Goal: Task Accomplishment & Management: Use online tool/utility

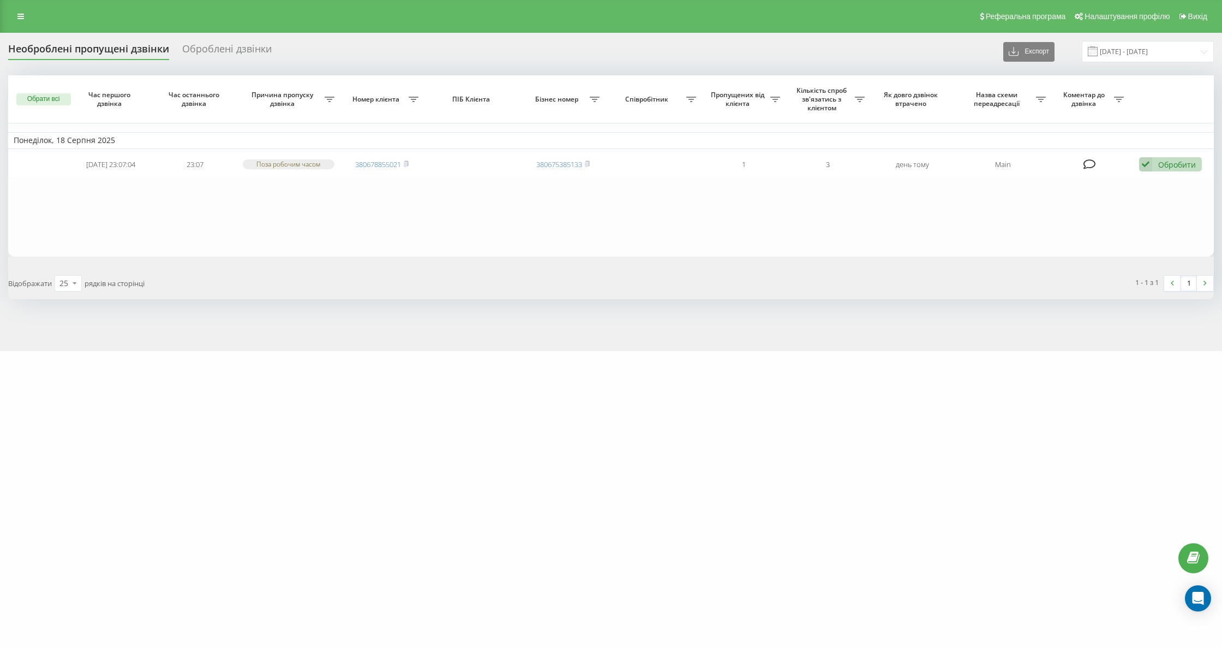
click at [118, 55] on div "Необроблені пропущені дзвінки" at bounding box center [88, 51] width 161 height 17
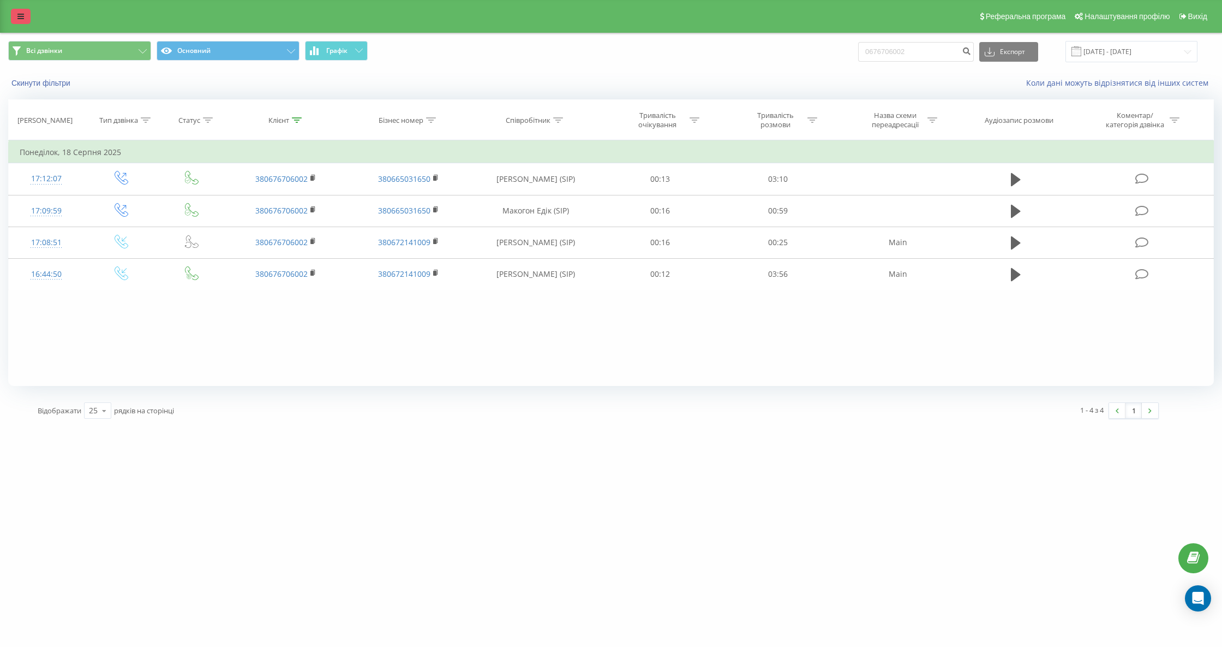
click at [29, 12] on link at bounding box center [21, 16] width 20 height 15
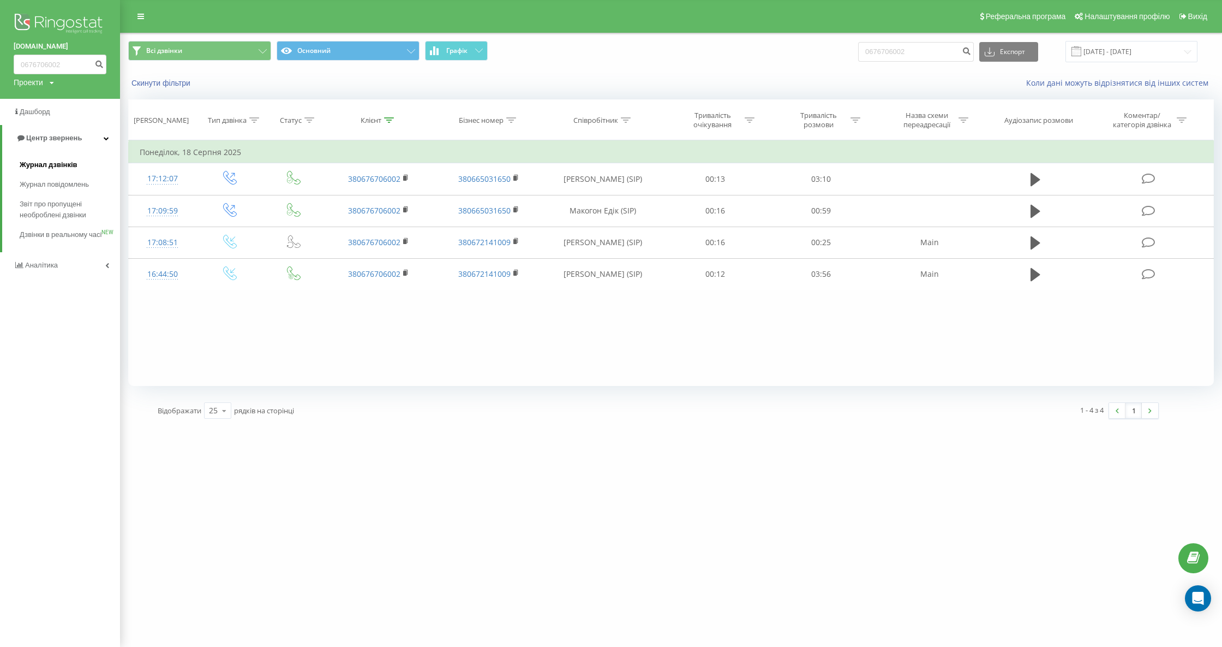
click at [52, 160] on span "Журнал дзвінків" at bounding box center [49, 164] width 58 height 11
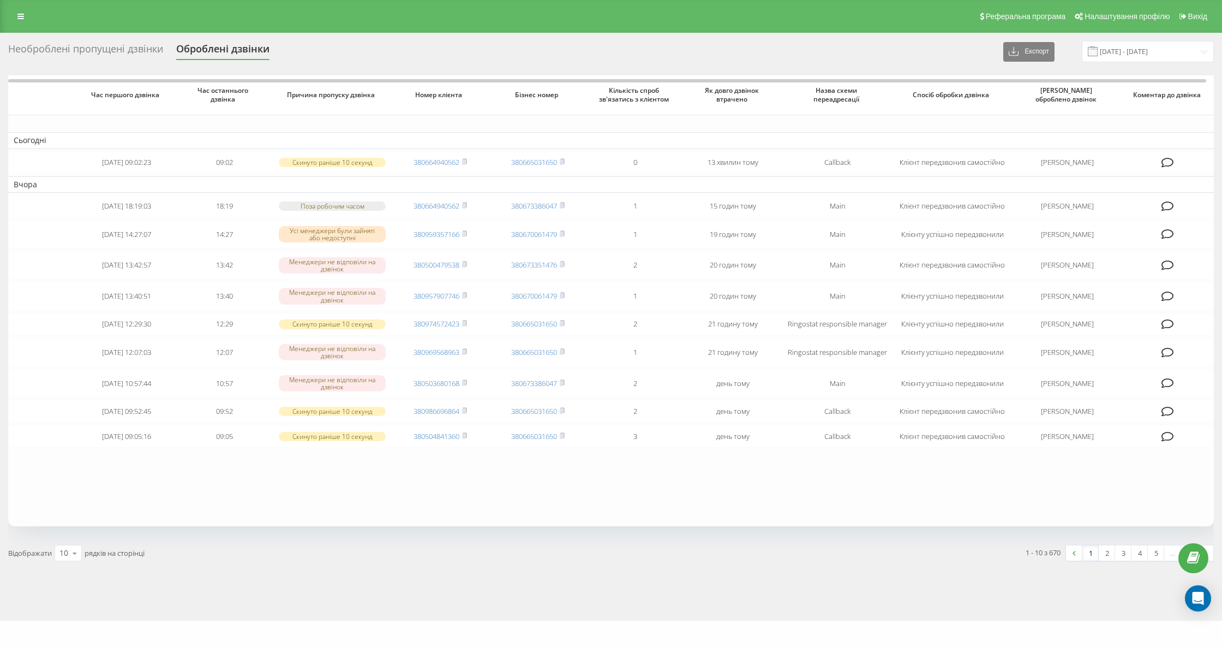
click at [97, 51] on div "Необроблені пропущені дзвінки" at bounding box center [85, 51] width 155 height 17
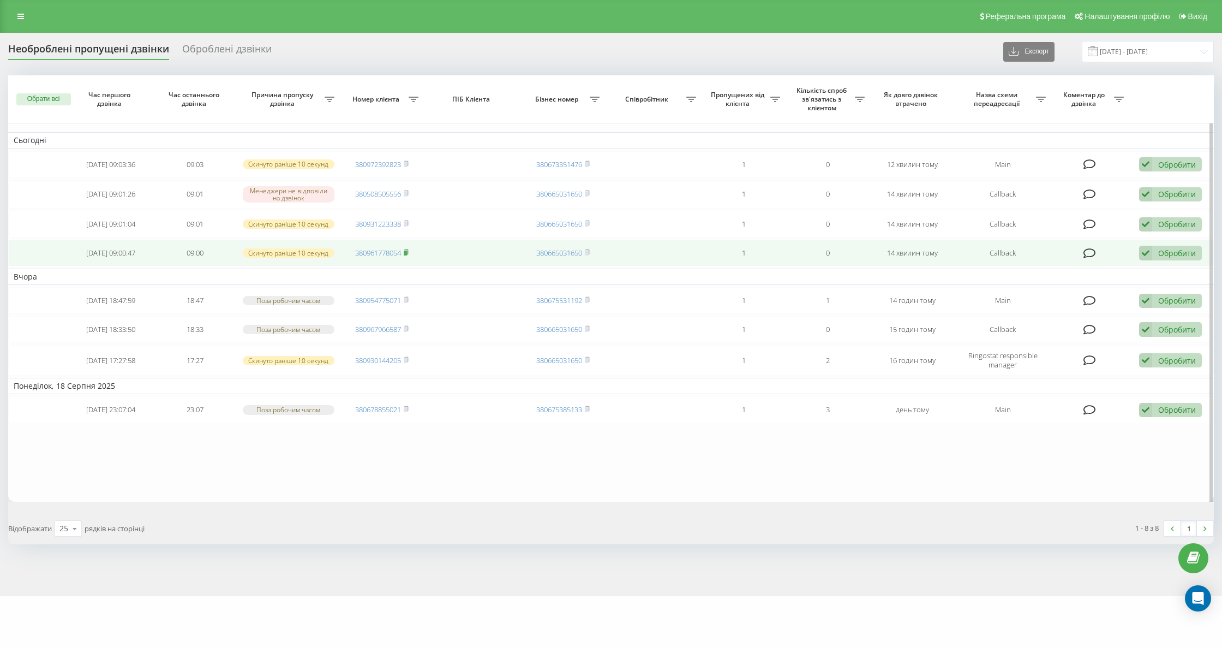
click at [407, 252] on rect at bounding box center [405, 252] width 3 height 5
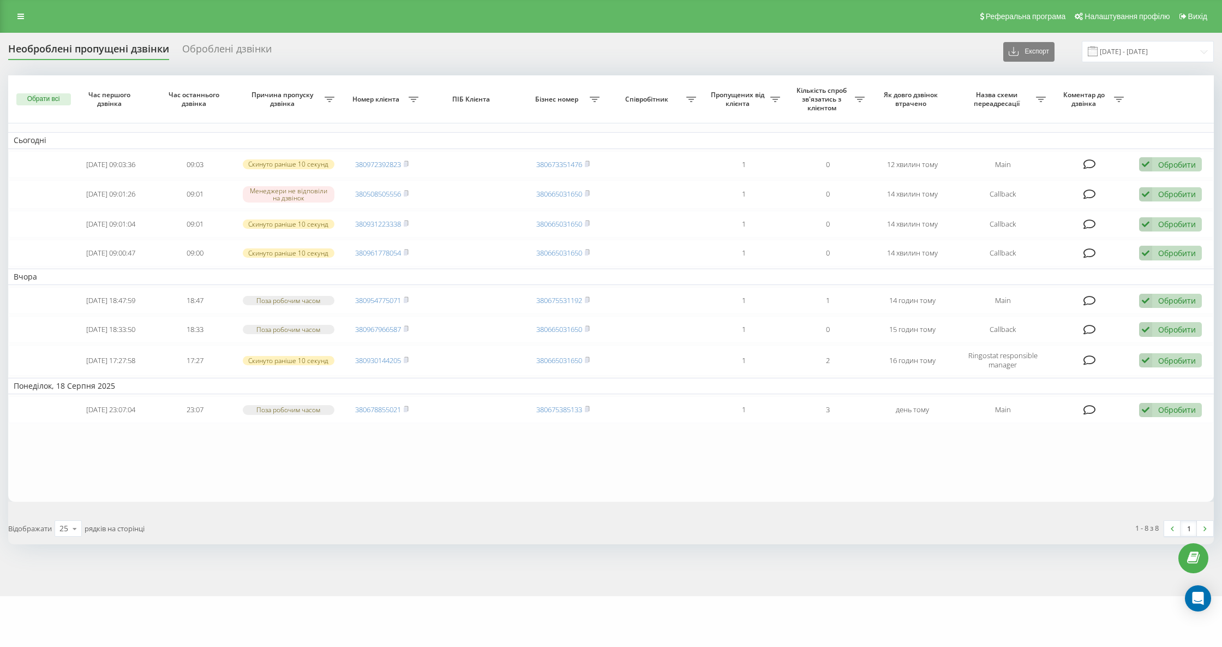
click at [811, 531] on div "1 - 8 з 8 1" at bounding box center [916, 528] width 611 height 32
click at [107, 61] on div "Необроблені пропущені дзвінки Оброблені дзвінки Експорт .csv .xlsx 20.07.2025 -…" at bounding box center [611, 51] width 1206 height 21
click at [120, 53] on div "Необроблені пропущені дзвінки" at bounding box center [88, 51] width 161 height 17
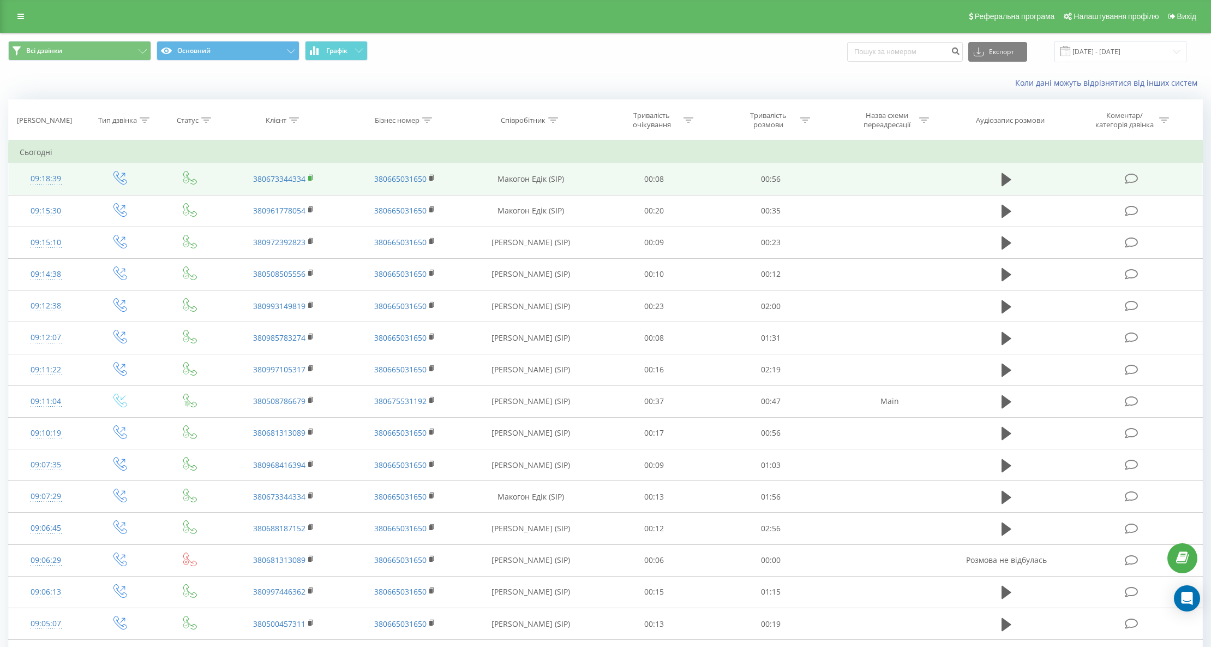
click at [309, 177] on rect at bounding box center [309, 178] width 3 height 5
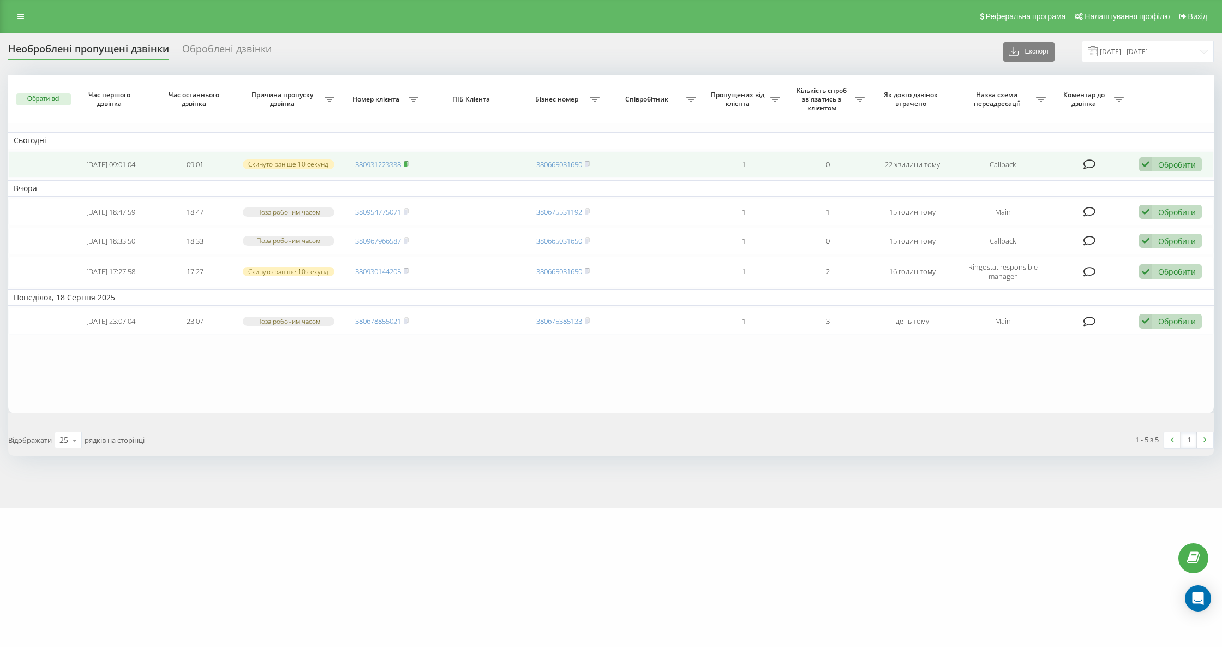
click at [407, 162] on rect at bounding box center [405, 164] width 3 height 5
